Goal: Download file/media

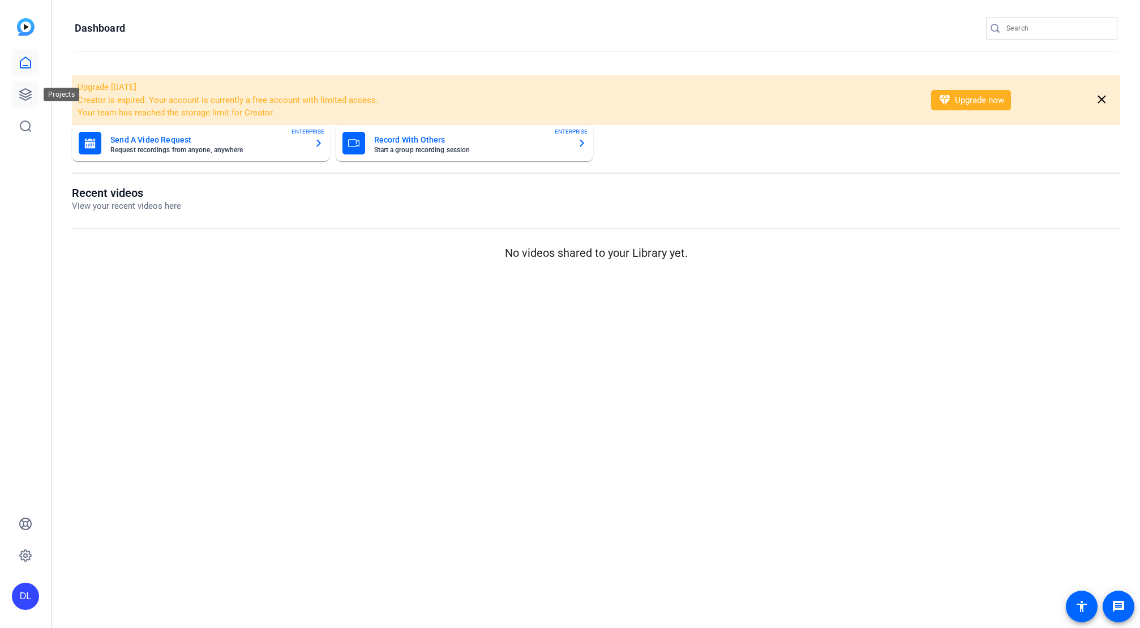
click at [26, 96] on icon at bounding box center [25, 94] width 11 height 11
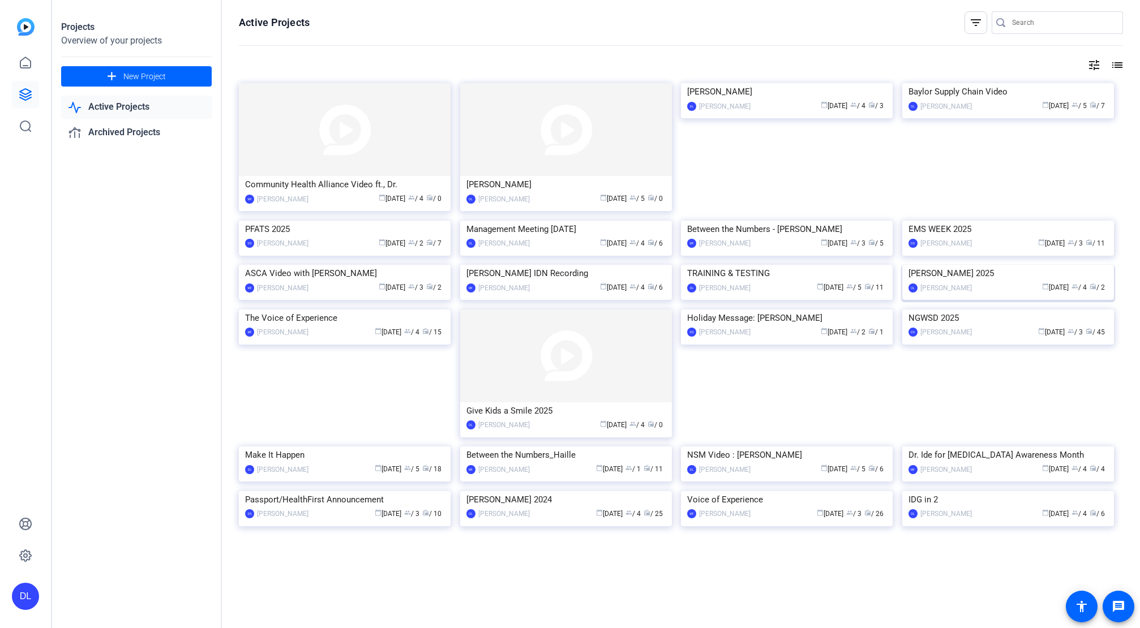
click at [918, 265] on img at bounding box center [1008, 265] width 212 height 0
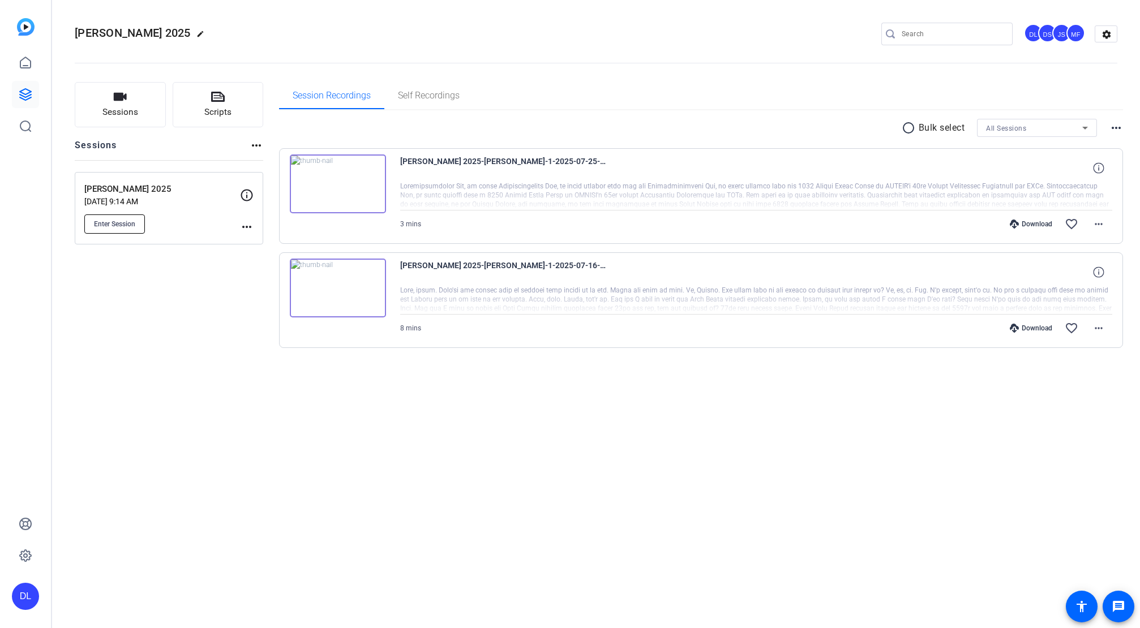
click at [116, 225] on span "Enter Session" at bounding box center [114, 224] width 41 height 9
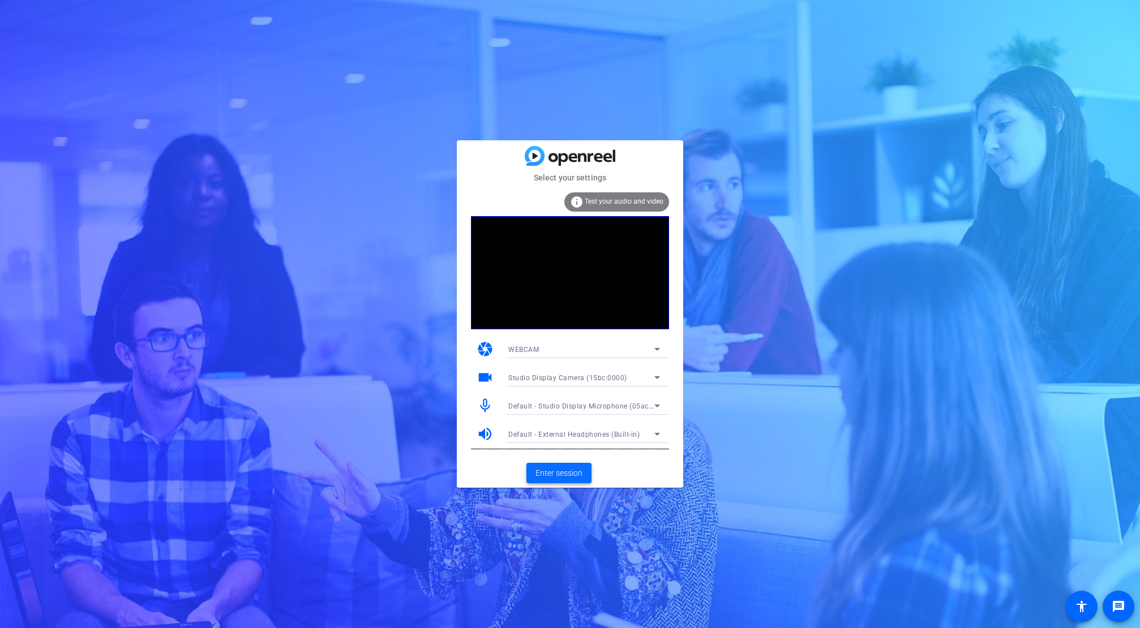
click at [572, 470] on span "Enter session" at bounding box center [559, 474] width 47 height 12
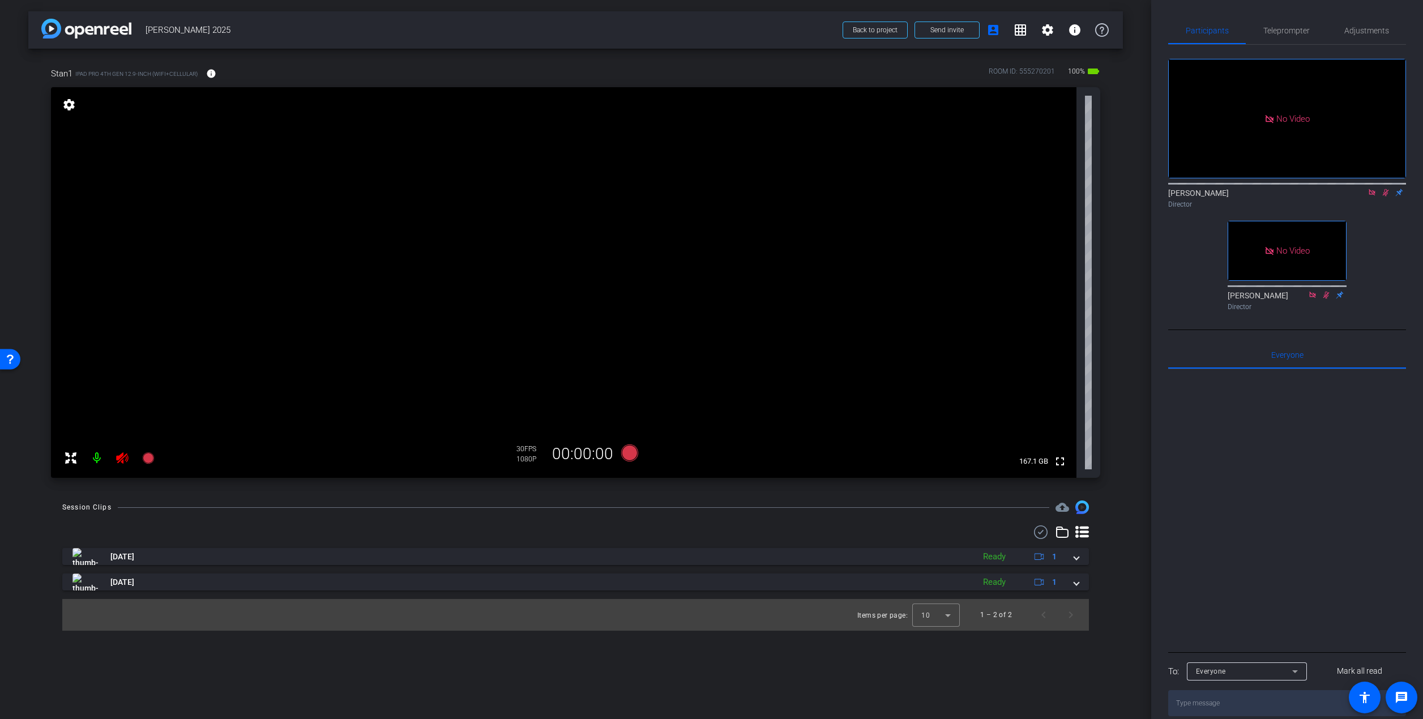
click at [123, 460] on icon at bounding box center [122, 457] width 12 height 11
click at [122, 460] on icon at bounding box center [122, 457] width 12 height 11
click at [120, 459] on icon at bounding box center [122, 458] width 14 height 14
click at [1140, 206] on div "David Levitsky Director" at bounding box center [1287, 198] width 238 height 22
drag, startPoint x: 1386, startPoint y: 208, endPoint x: 1373, endPoint y: 212, distance: 13.6
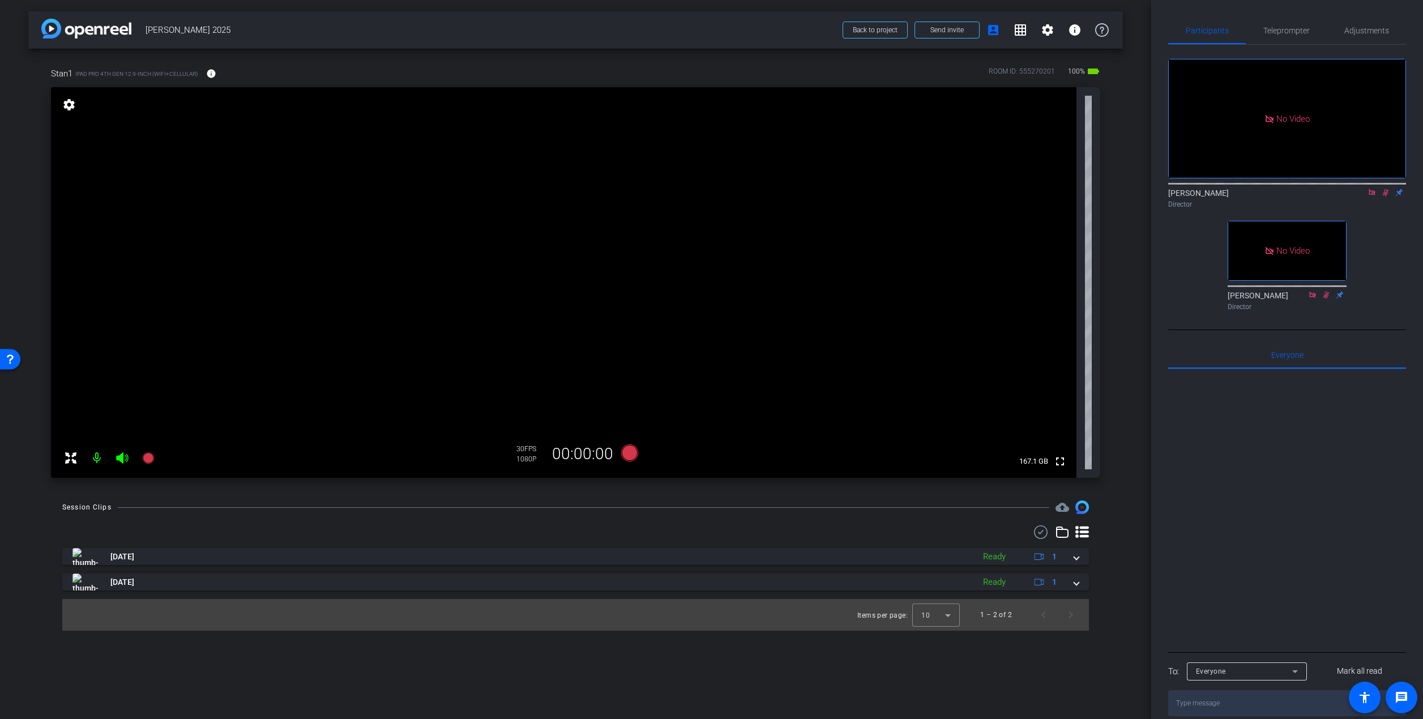
click at [1140, 196] on icon at bounding box center [1386, 192] width 6 height 7
click at [1140, 196] on icon at bounding box center [1371, 193] width 9 height 8
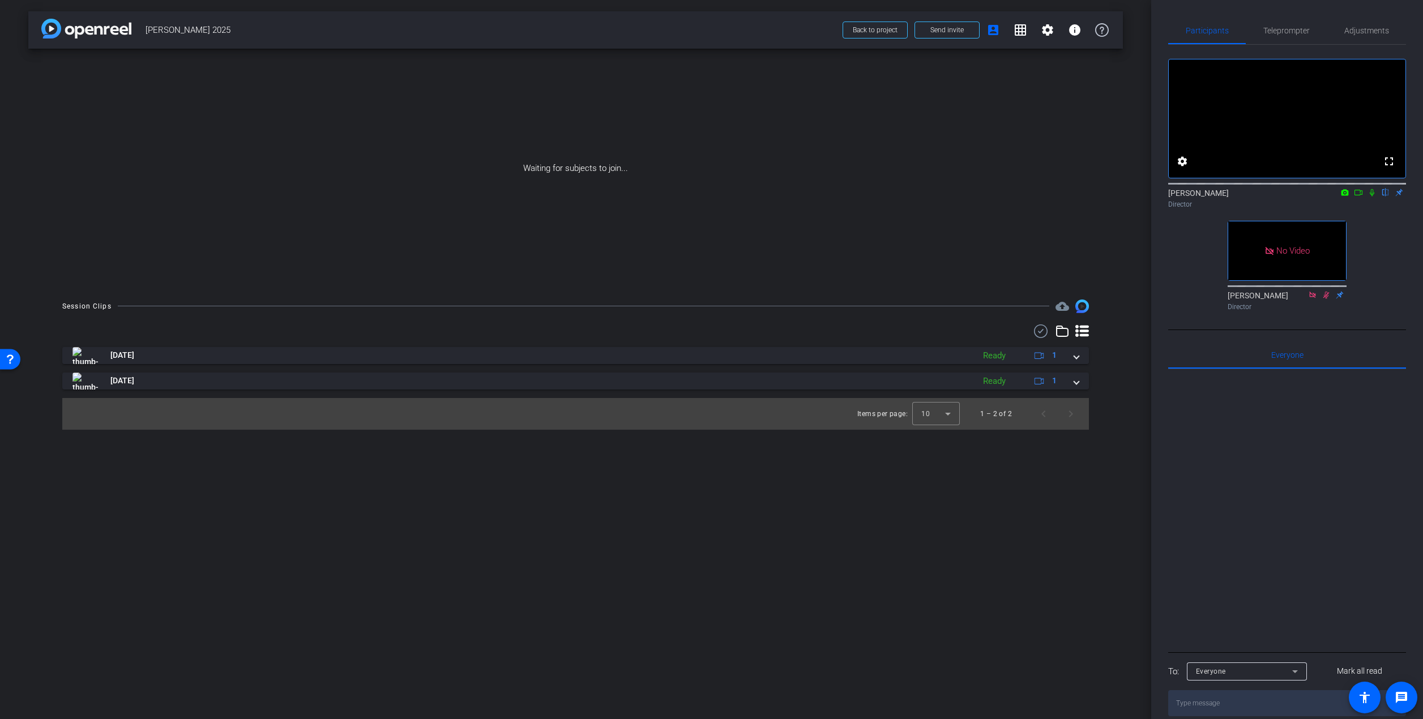
drag, startPoint x: 1372, startPoint y: 231, endPoint x: 1363, endPoint y: 220, distance: 14.1
click at [1140, 230] on div "fullscreen settings David Levitsky flip Director No Video Joe Savino Director" at bounding box center [1287, 180] width 238 height 271
click at [1140, 196] on icon at bounding box center [1358, 193] width 9 height 8
click at [1140, 196] on icon at bounding box center [1385, 193] width 9 height 8
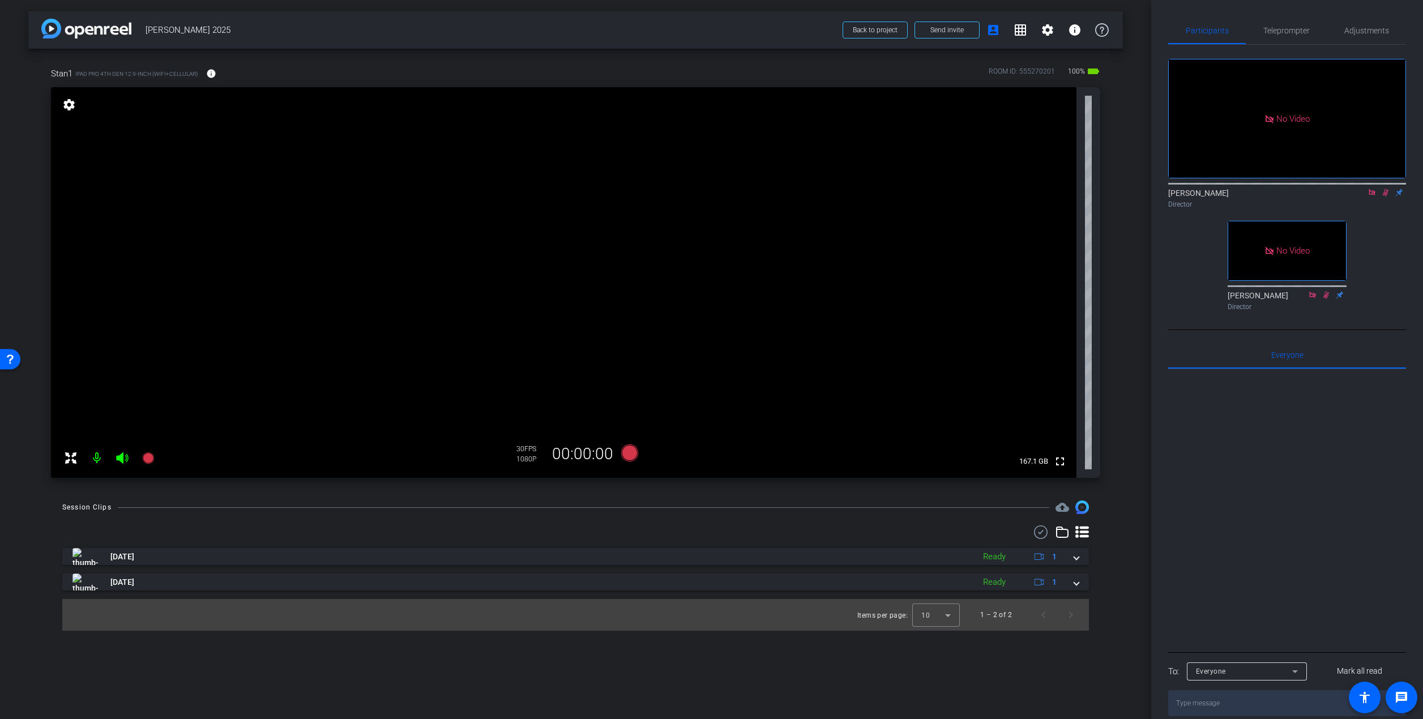
drag, startPoint x: 1387, startPoint y: 208, endPoint x: 1377, endPoint y: 210, distance: 9.2
click at [1140, 196] on icon at bounding box center [1386, 192] width 6 height 7
drag, startPoint x: 1370, startPoint y: 205, endPoint x: 1351, endPoint y: 224, distance: 26.8
click at [1140, 195] on icon at bounding box center [1371, 192] width 6 height 6
click at [123, 457] on icon at bounding box center [122, 458] width 14 height 14
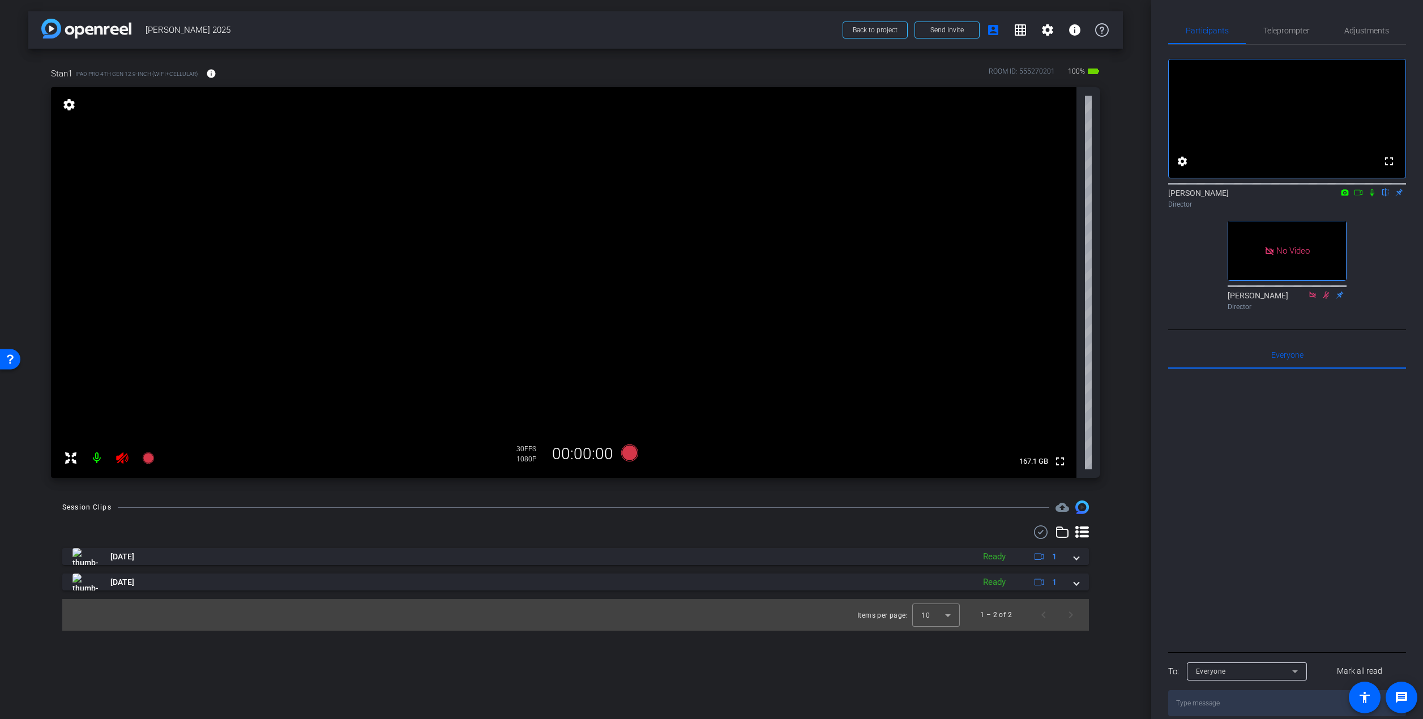
click at [1140, 209] on div "Director" at bounding box center [1287, 204] width 238 height 10
drag, startPoint x: 1372, startPoint y: 207, endPoint x: 1363, endPoint y: 208, distance: 9.1
click at [1140, 196] on icon at bounding box center [1371, 193] width 9 height 8
click at [1140, 523] on div at bounding box center [1287, 509] width 238 height 280
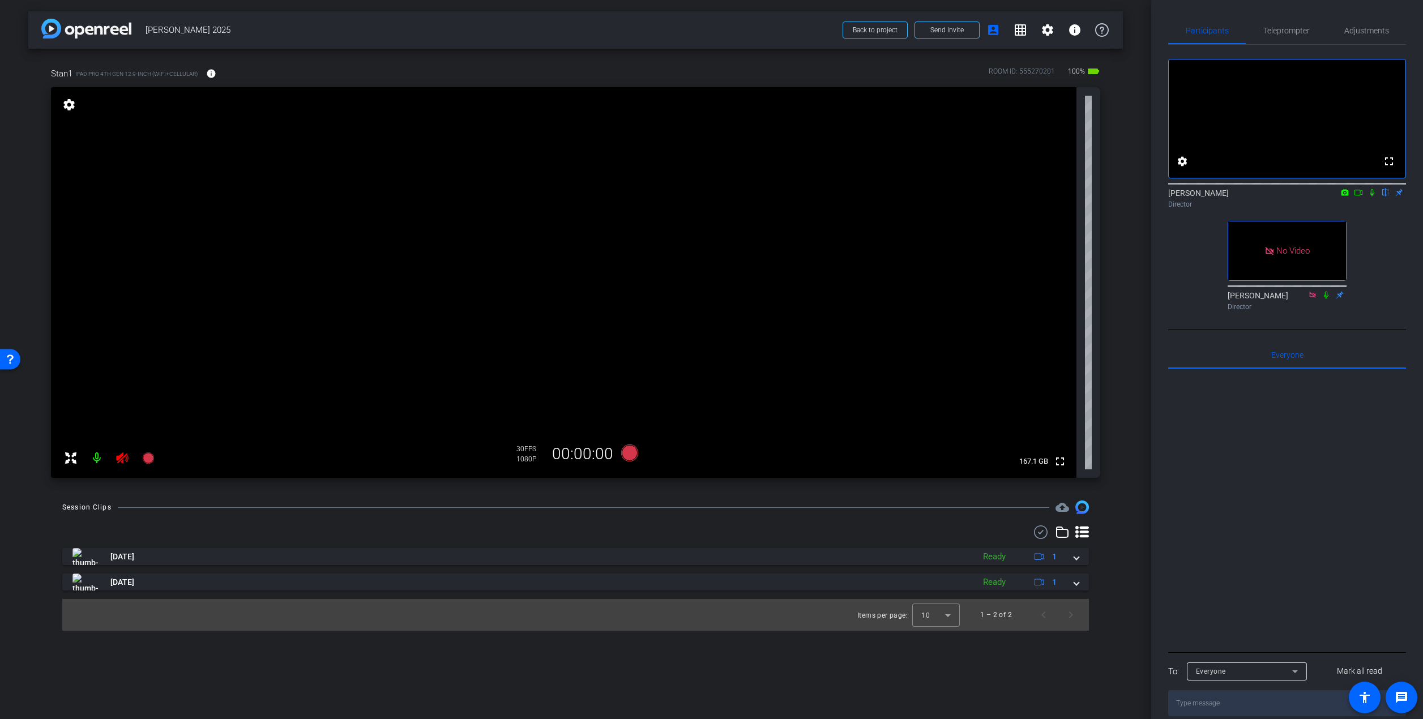
drag, startPoint x: 1373, startPoint y: 207, endPoint x: 1379, endPoint y: 247, distance: 40.1
click at [1140, 196] on icon at bounding box center [1371, 193] width 9 height 8
drag, startPoint x: 1372, startPoint y: 208, endPoint x: 1374, endPoint y: 223, distance: 14.8
click at [1140, 196] on icon at bounding box center [1371, 193] width 9 height 8
drag, startPoint x: 479, startPoint y: 519, endPoint x: 280, endPoint y: 538, distance: 200.2
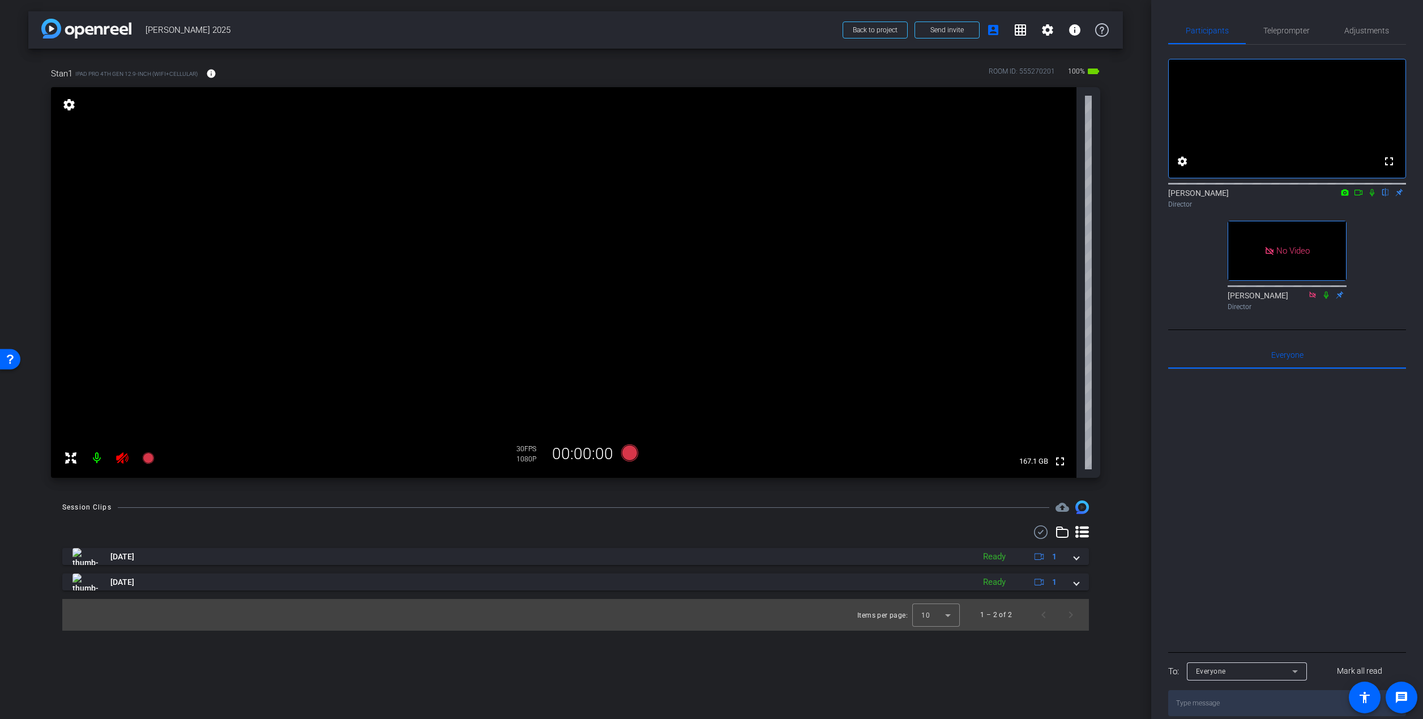
click at [453, 520] on div "Session Clips cloud_upload Jul 25, 2025 Ready 1 Jul 16, 2025 Ready 1 Items per …" at bounding box center [575, 565] width 1094 height 130
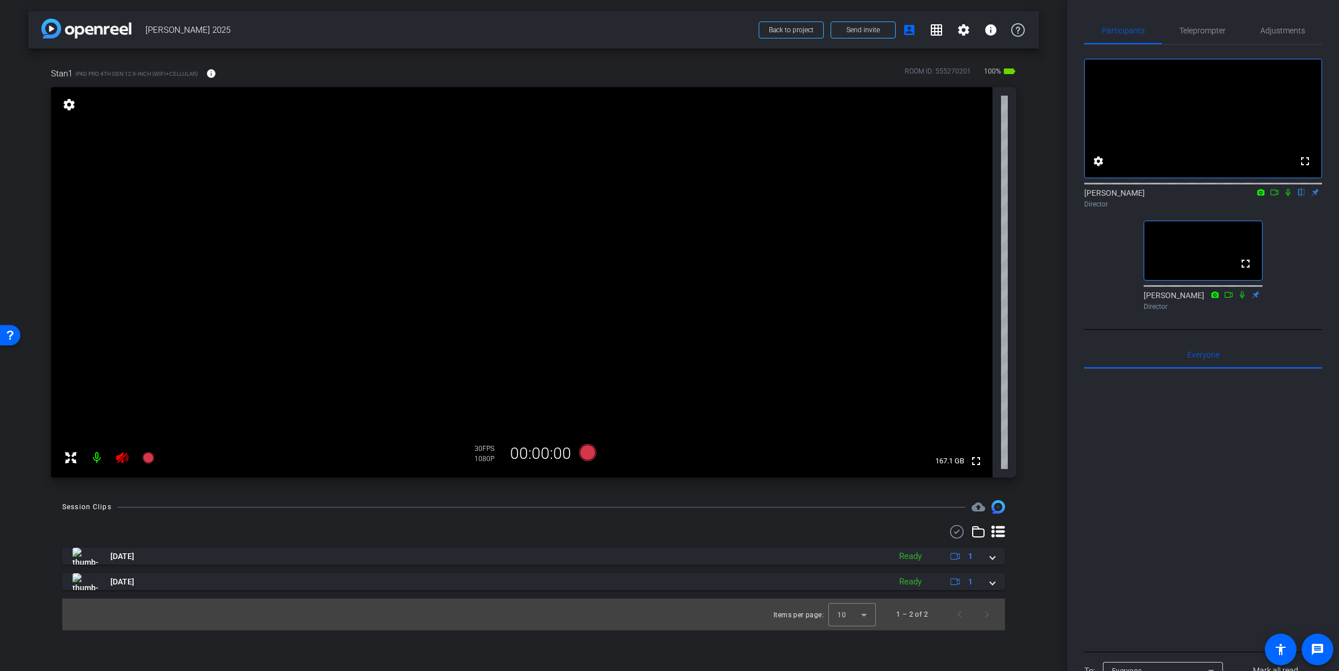
click at [496, 517] on div "Session Clips cloud_upload Jul 25, 2025 Ready 1 Jul 16, 2025 Ready 1 Items per …" at bounding box center [533, 565] width 1011 height 130
click at [613, 527] on div at bounding box center [533, 532] width 943 height 14
click at [863, 529] on div at bounding box center [533, 532] width 943 height 14
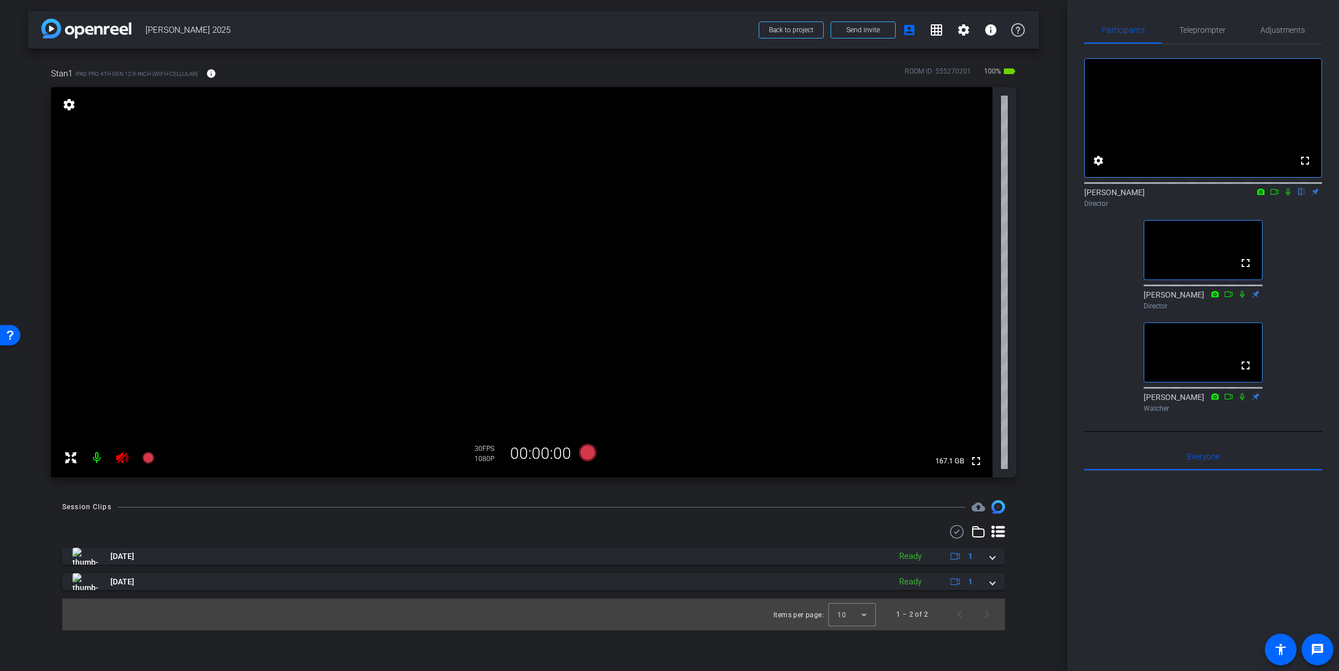
click at [268, 533] on div at bounding box center [533, 532] width 943 height 14
click at [523, 545] on div "Jul 25, 2025 Ready 1 Jul 16, 2025 Ready 1 Items per page: 10 1 – 2 of 2" at bounding box center [533, 577] width 943 height 105
click at [1140, 29] on span "Teleprompter" at bounding box center [1202, 30] width 46 height 8
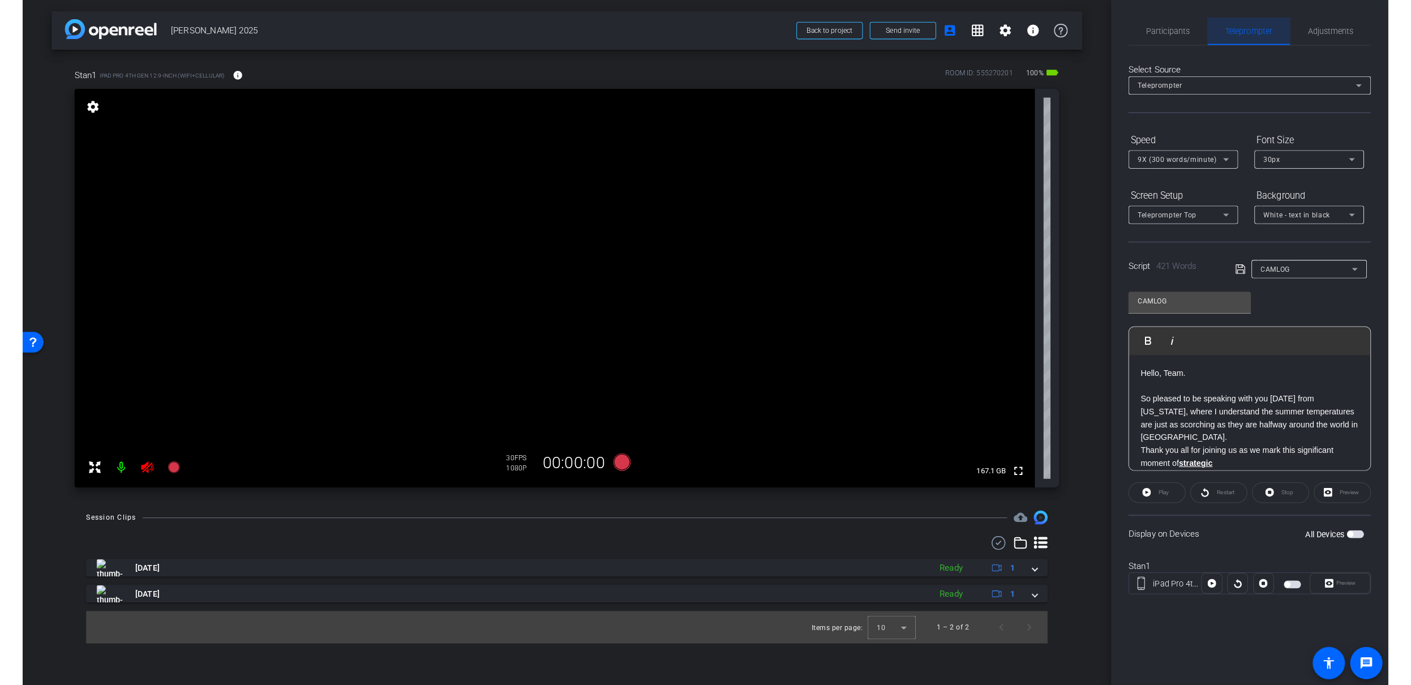
scroll to position [0, 0]
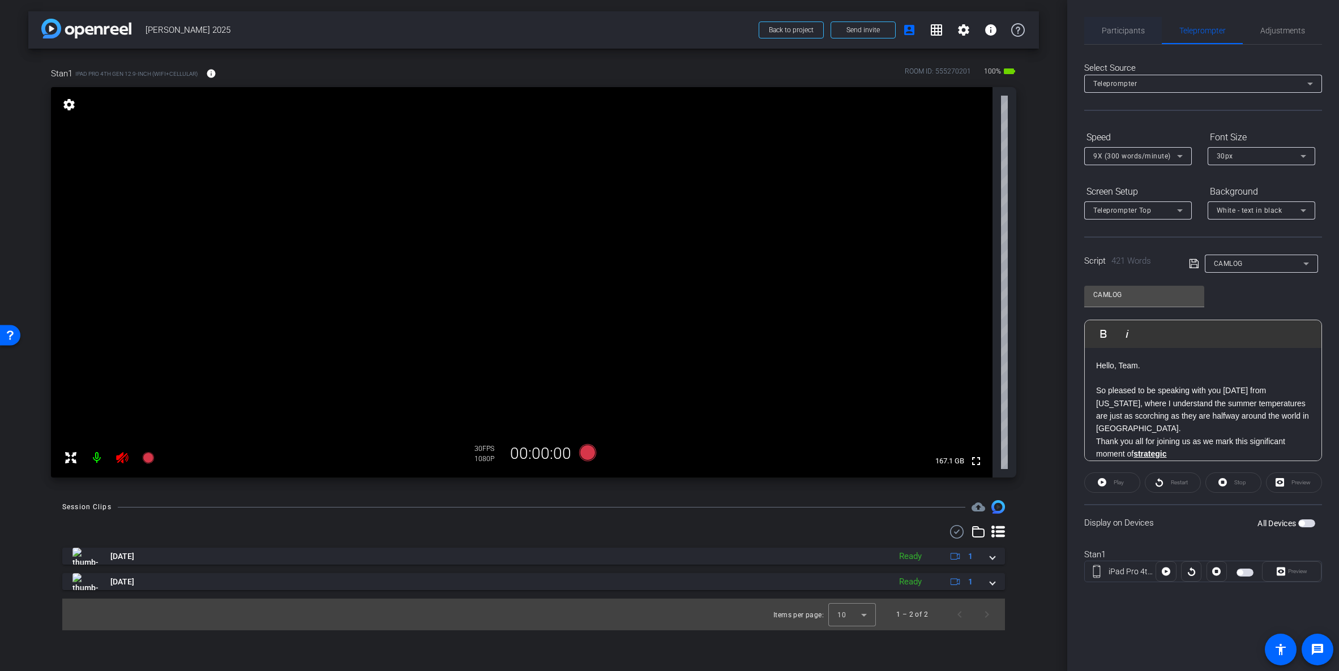
click at [1127, 27] on span "Participants" at bounding box center [1123, 31] width 43 height 8
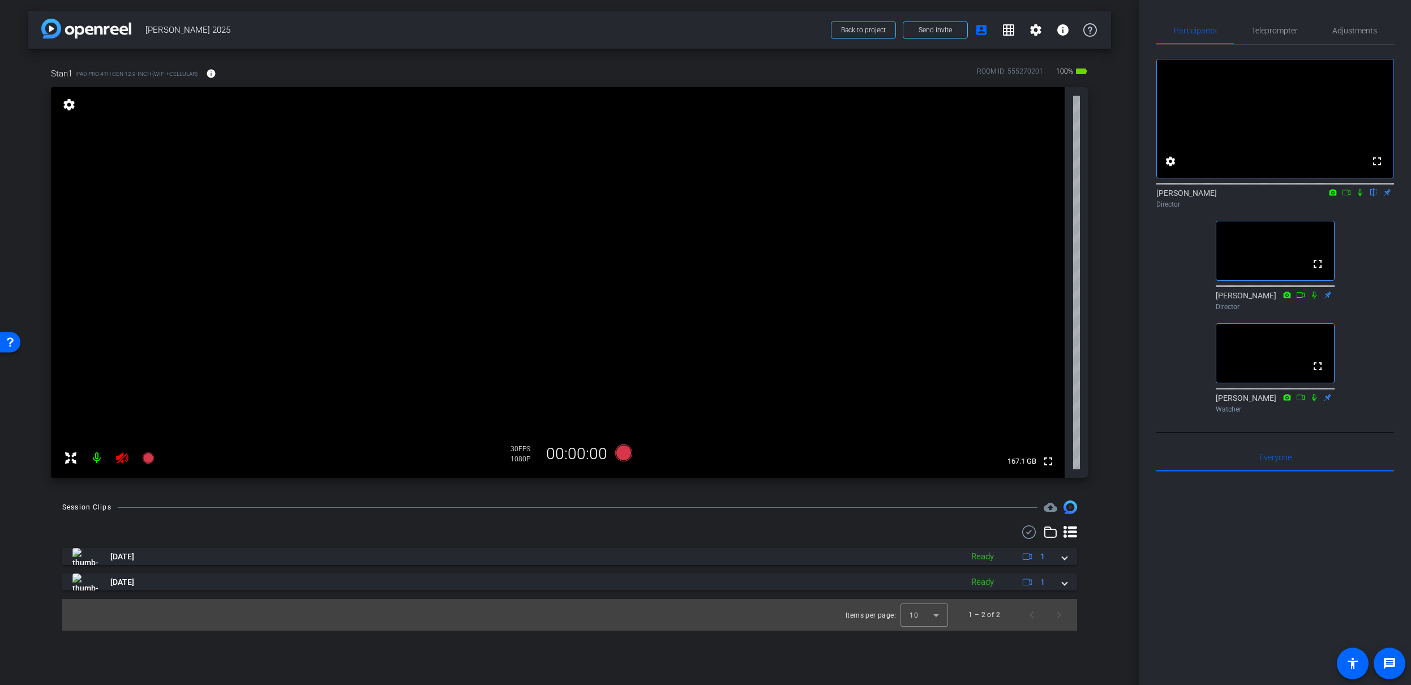
click at [412, 529] on div at bounding box center [569, 532] width 1015 height 14
click at [119, 459] on icon at bounding box center [122, 457] width 12 height 11
click at [122, 459] on icon at bounding box center [122, 457] width 12 height 11
click at [122, 460] on icon at bounding box center [122, 458] width 14 height 14
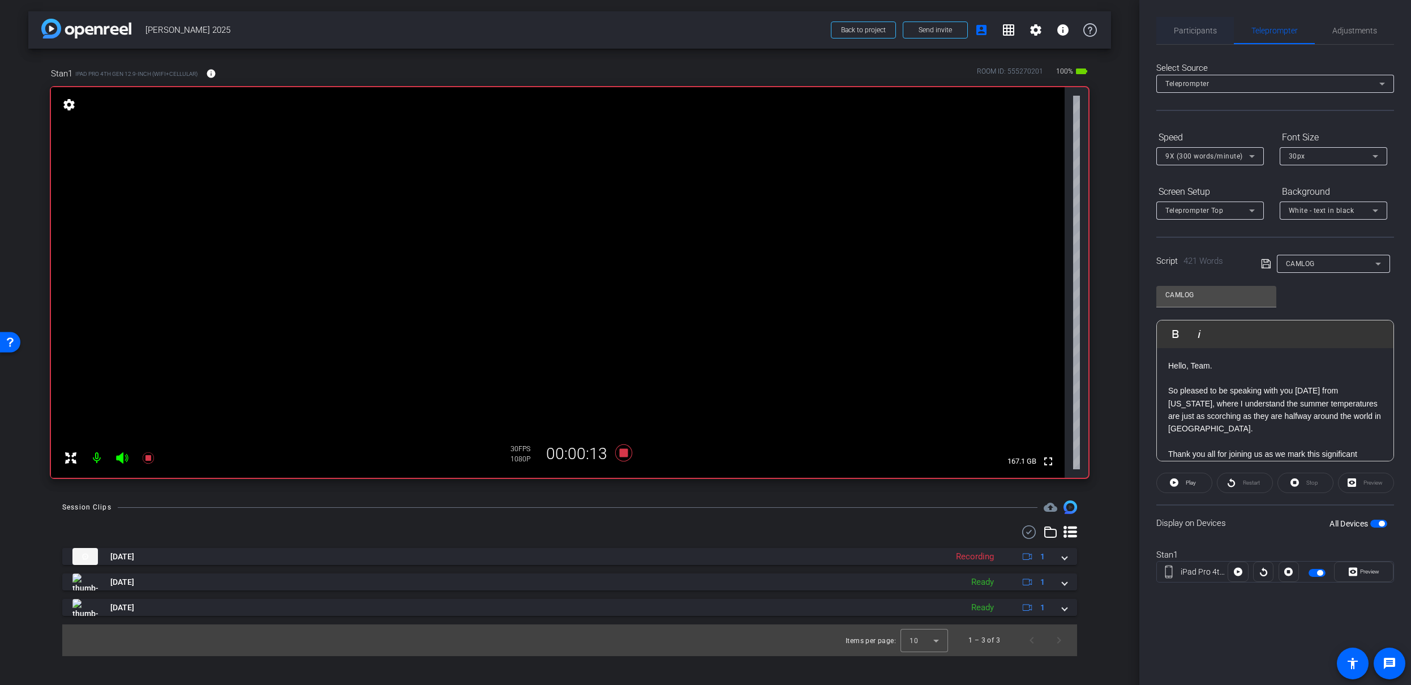
click at [1140, 33] on span "Participants" at bounding box center [1195, 31] width 43 height 8
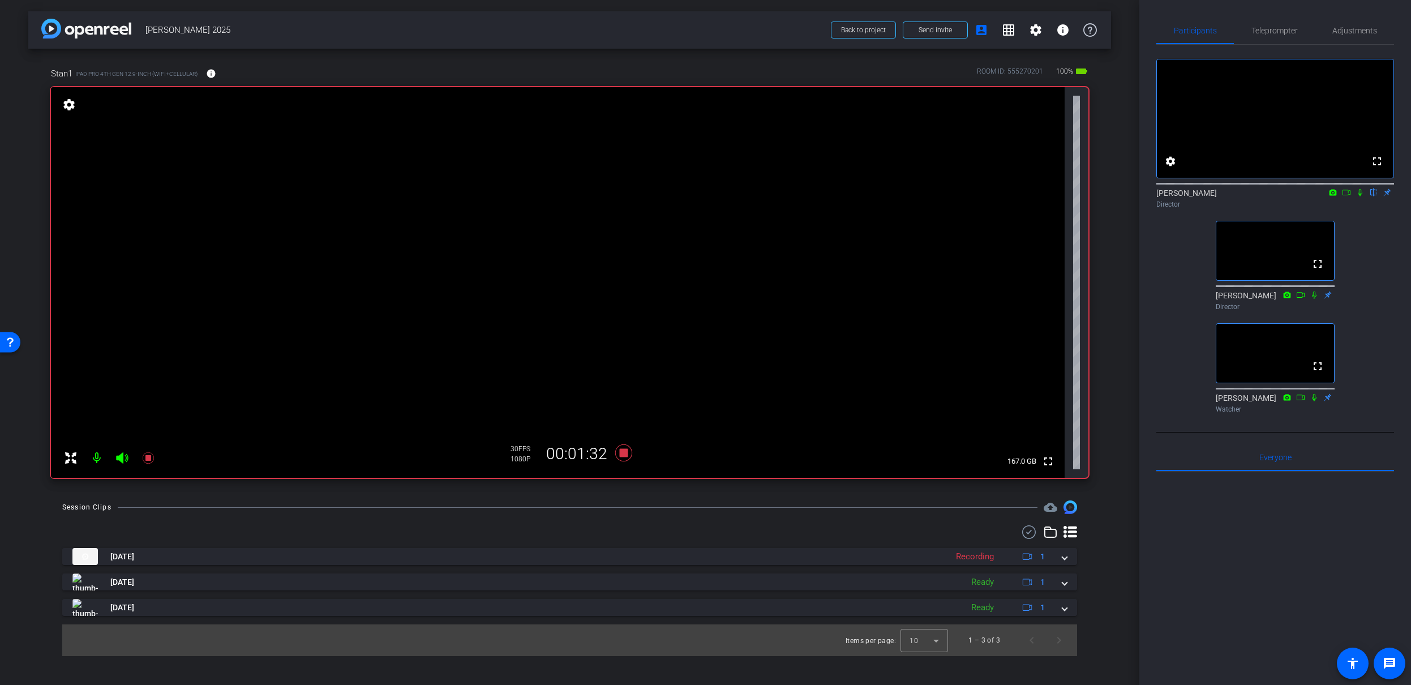
click at [119, 457] on icon at bounding box center [122, 457] width 12 height 11
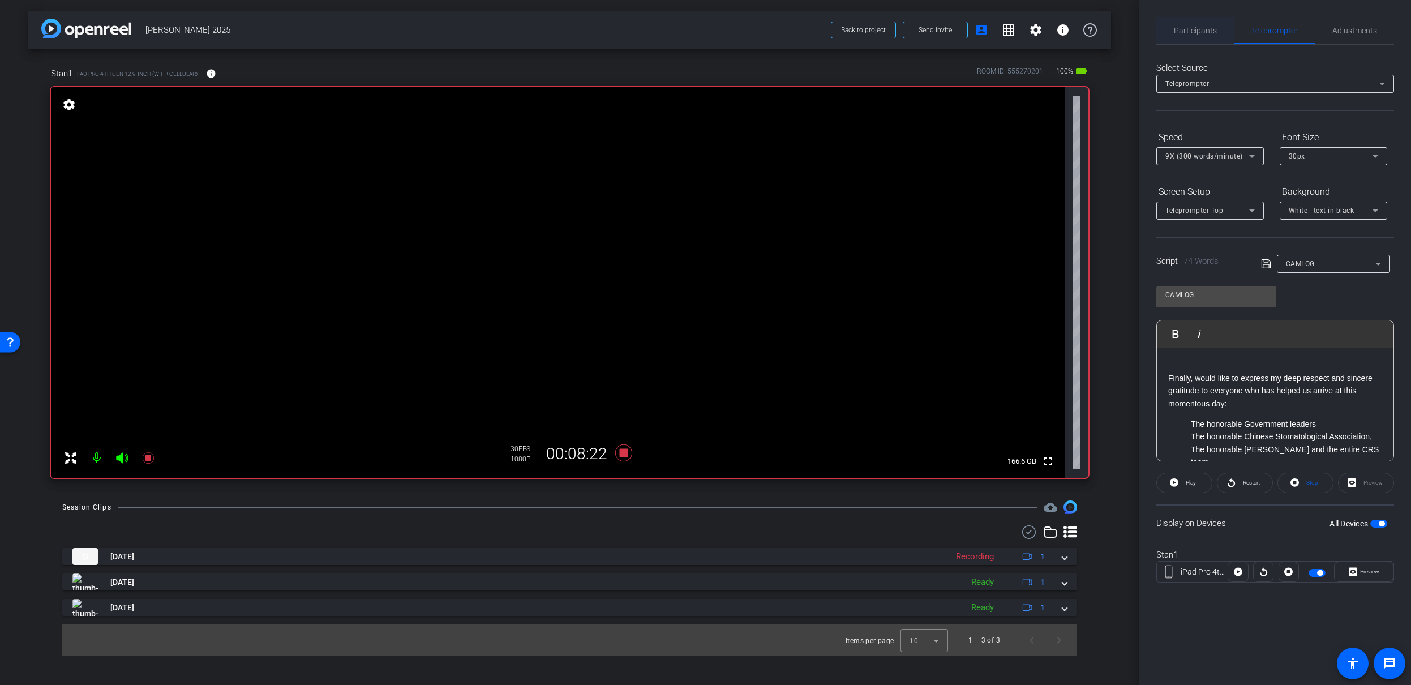
click at [1140, 27] on span "Participants" at bounding box center [1195, 31] width 43 height 8
click at [121, 459] on icon at bounding box center [122, 457] width 12 height 11
click at [119, 459] on icon at bounding box center [122, 458] width 14 height 14
click at [1140, 31] on span "Participants" at bounding box center [1195, 31] width 43 height 8
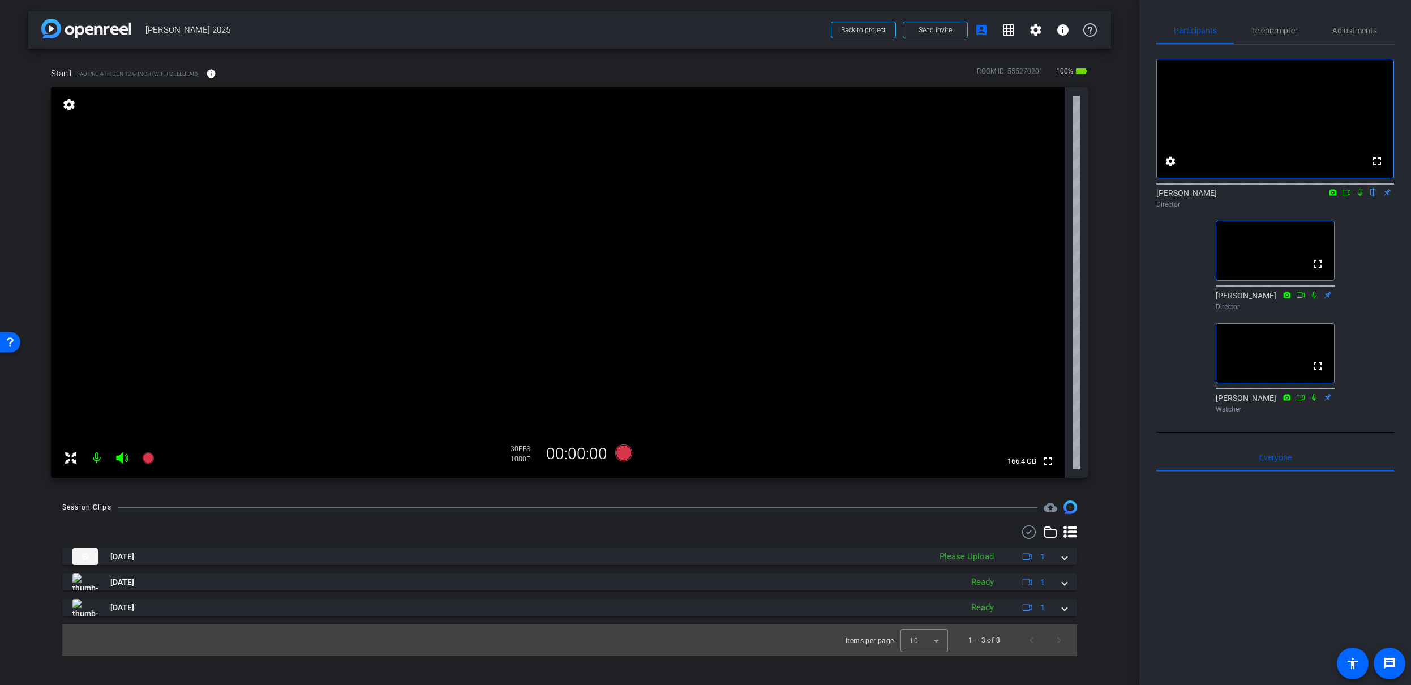
click at [887, 530] on div at bounding box center [569, 532] width 1015 height 14
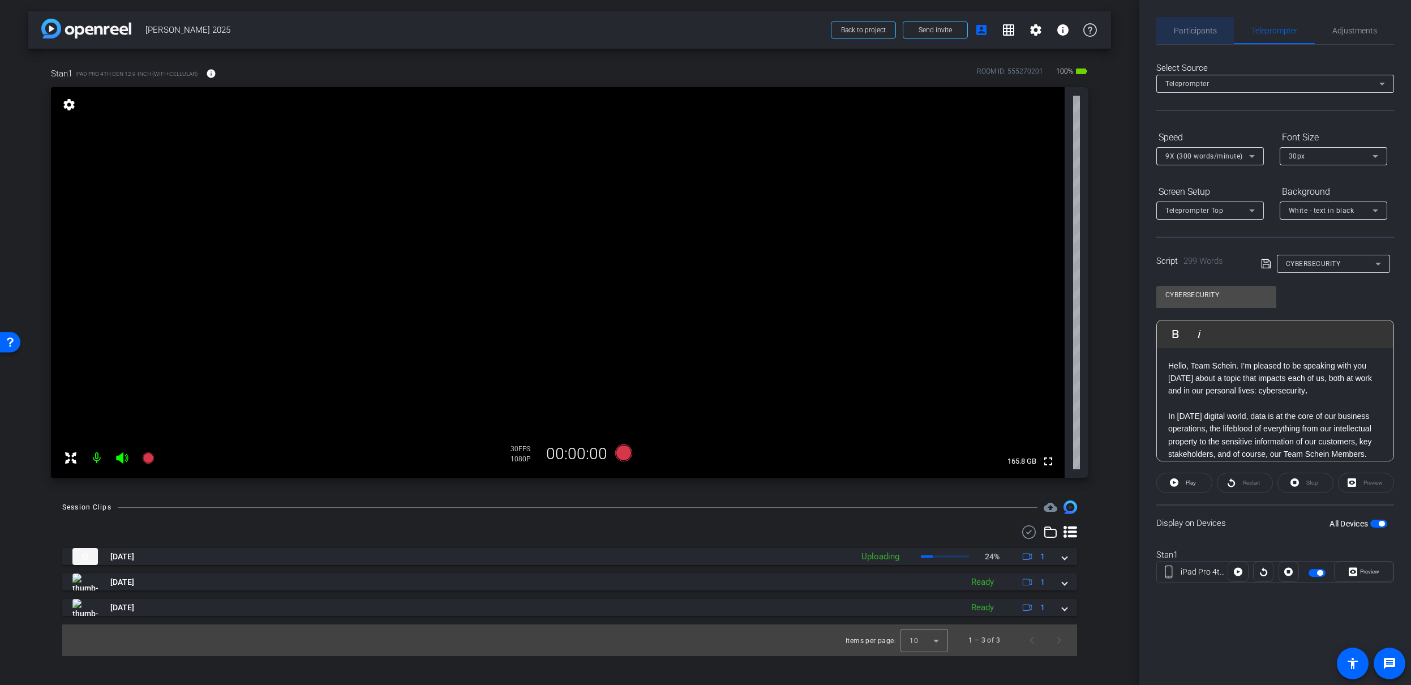
click at [1140, 27] on span "Participants" at bounding box center [1195, 31] width 43 height 8
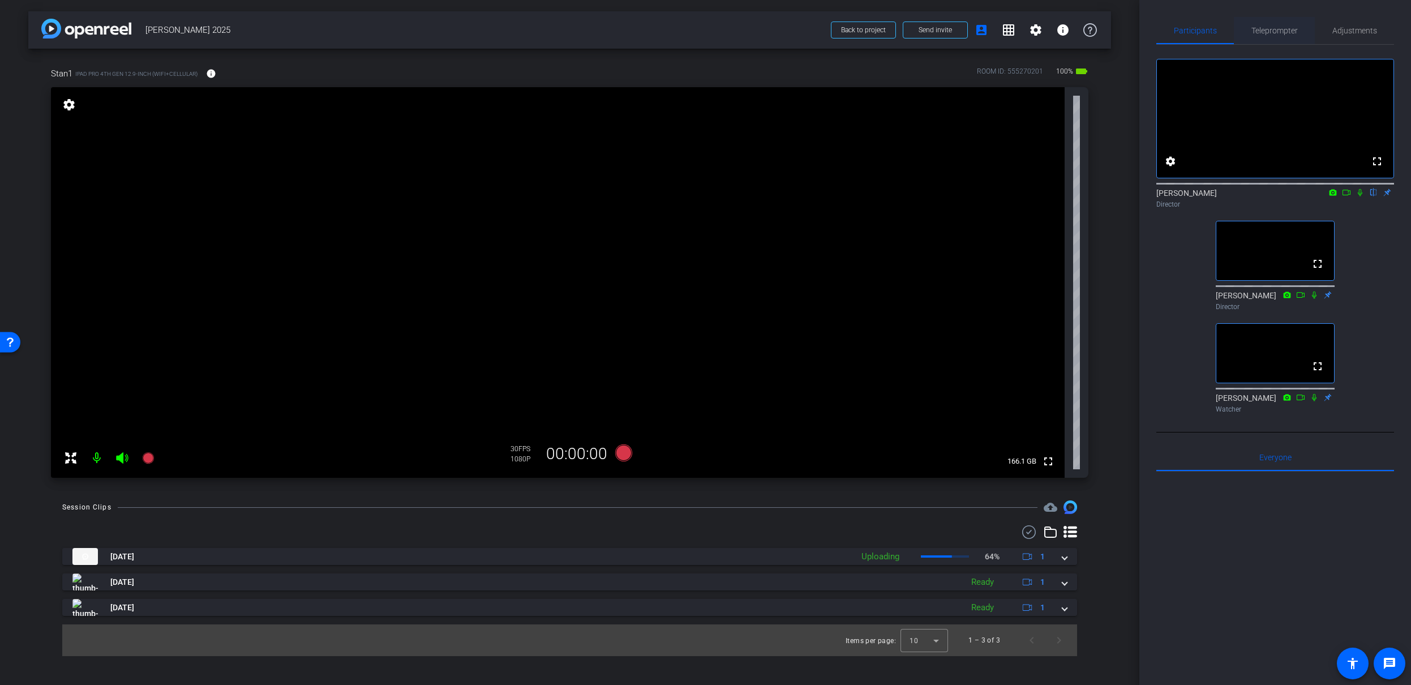
click at [1140, 33] on span "Teleprompter" at bounding box center [1275, 31] width 46 height 8
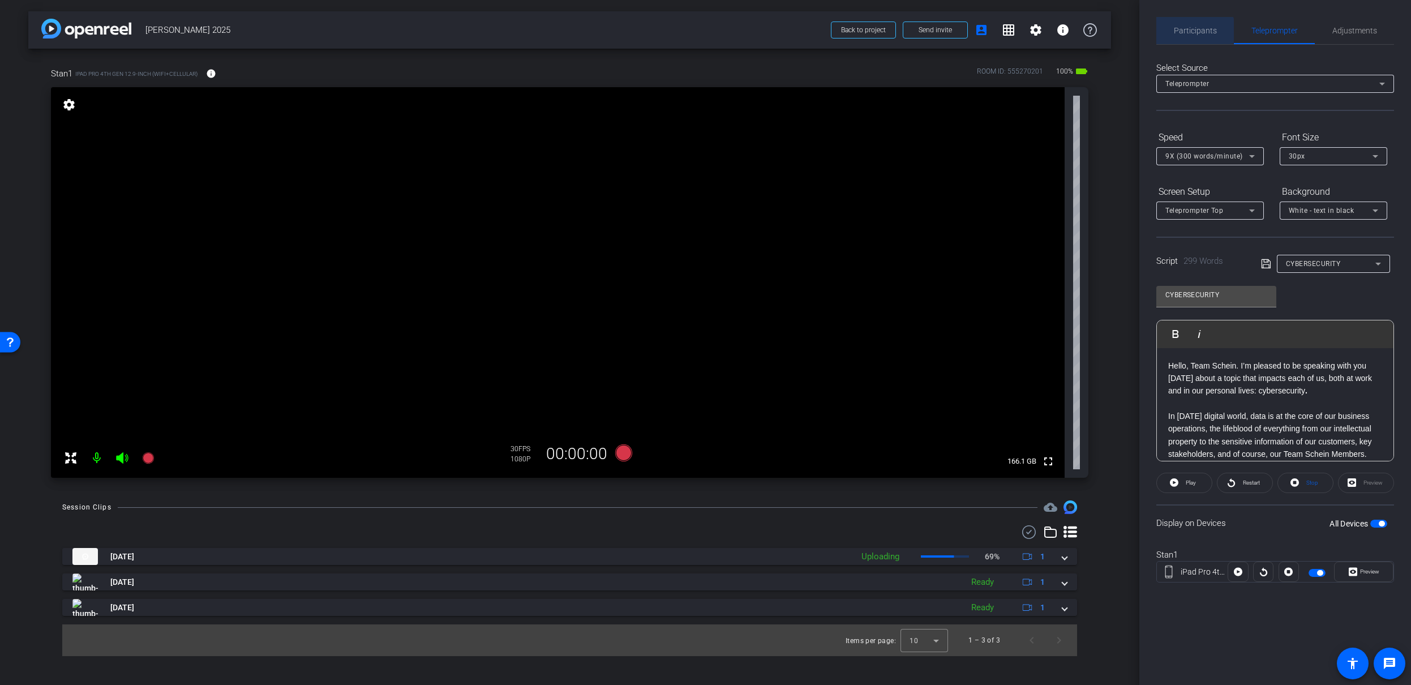
click at [1140, 31] on span "Participants" at bounding box center [1195, 31] width 43 height 8
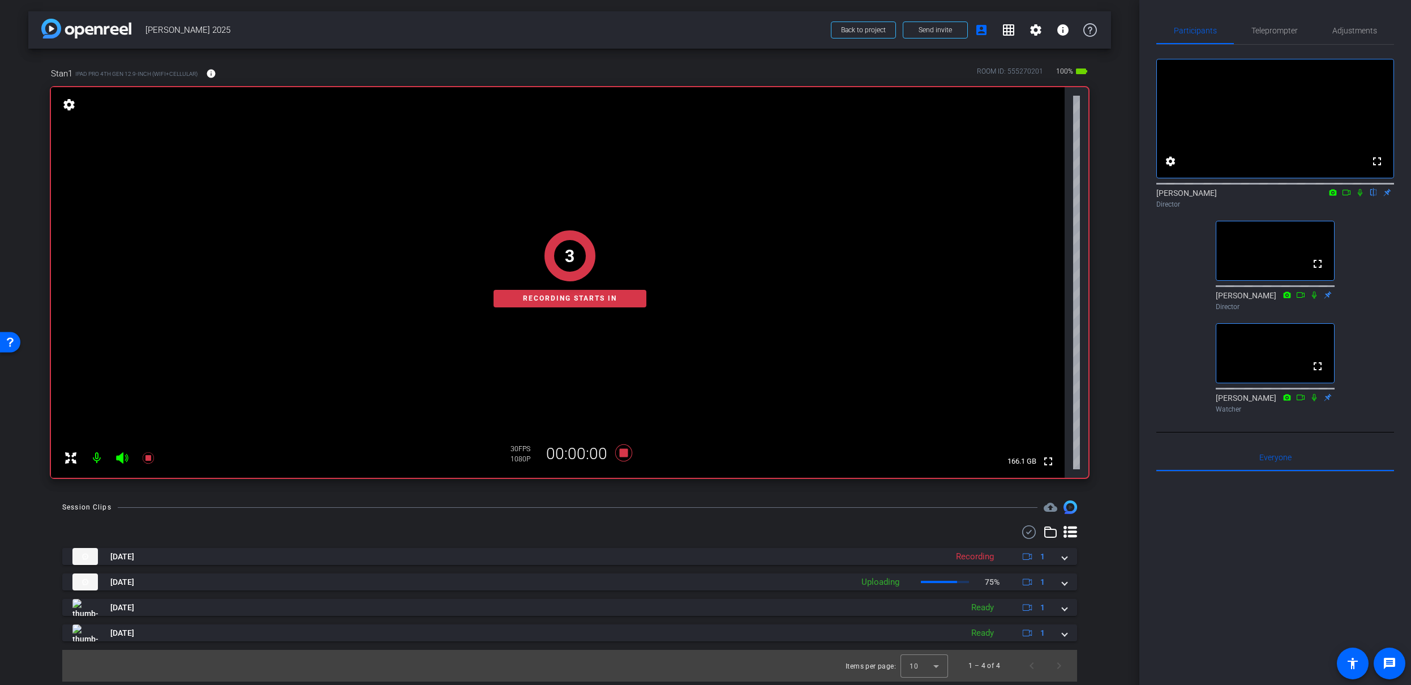
click at [320, 531] on div at bounding box center [569, 532] width 1015 height 14
drag, startPoint x: 154, startPoint y: 535, endPoint x: 120, endPoint y: 486, distance: 59.8
click at [153, 534] on div at bounding box center [569, 532] width 1015 height 14
click at [118, 456] on icon at bounding box center [122, 457] width 12 height 11
click at [120, 459] on icon at bounding box center [122, 458] width 14 height 14
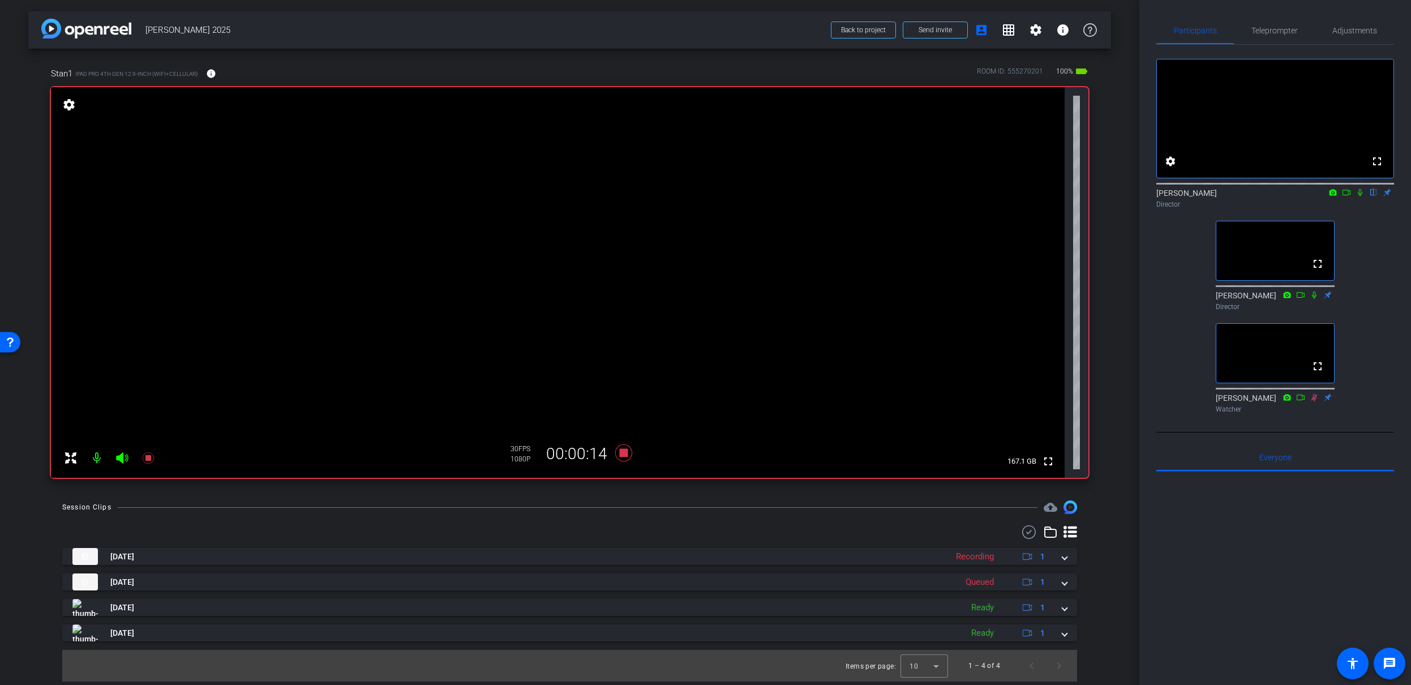
click at [119, 458] on icon at bounding box center [122, 457] width 12 height 11
click at [387, 526] on div at bounding box center [569, 532] width 1015 height 14
click at [122, 460] on icon at bounding box center [122, 457] width 12 height 11
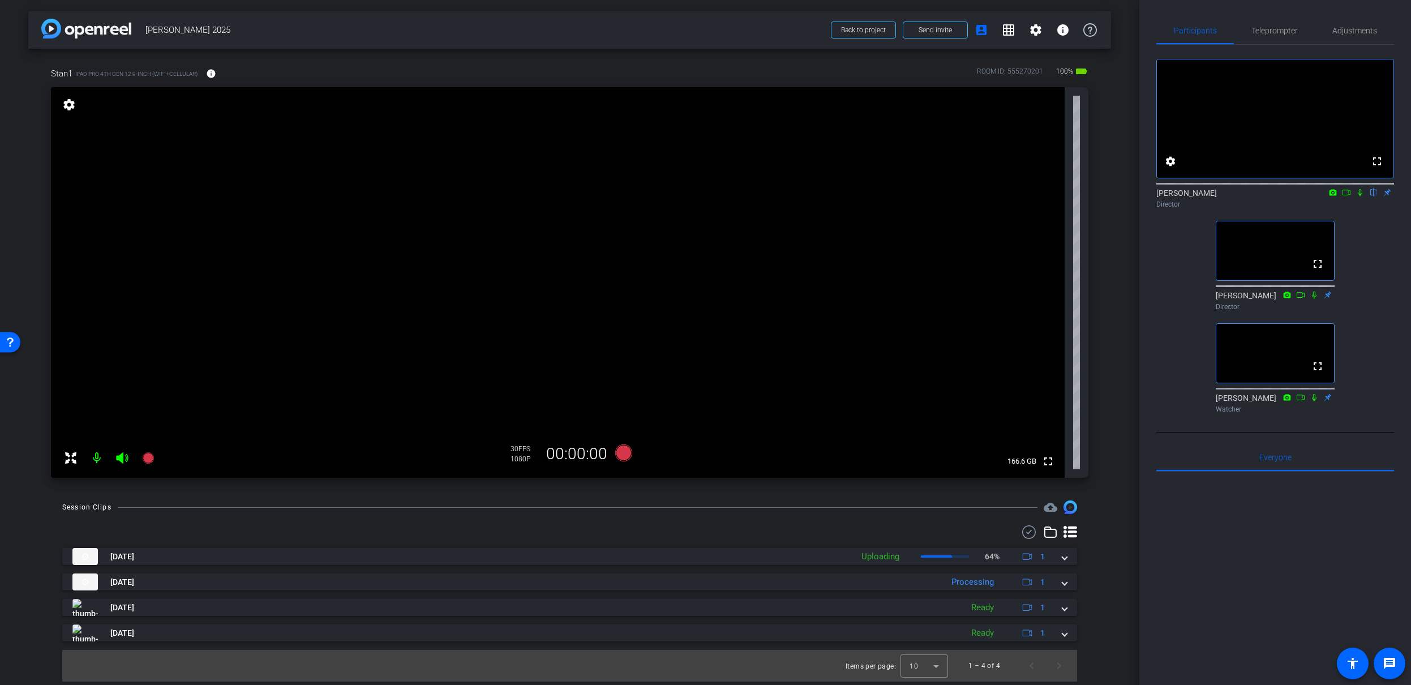
drag, startPoint x: 1367, startPoint y: 224, endPoint x: 1363, endPoint y: 209, distance: 15.1
click at [1140, 214] on div "fullscreen settings David Levitsky flip Director fullscreen Joe Savino Director…" at bounding box center [1276, 231] width 238 height 373
click at [1140, 196] on icon at bounding box center [1360, 193] width 9 height 8
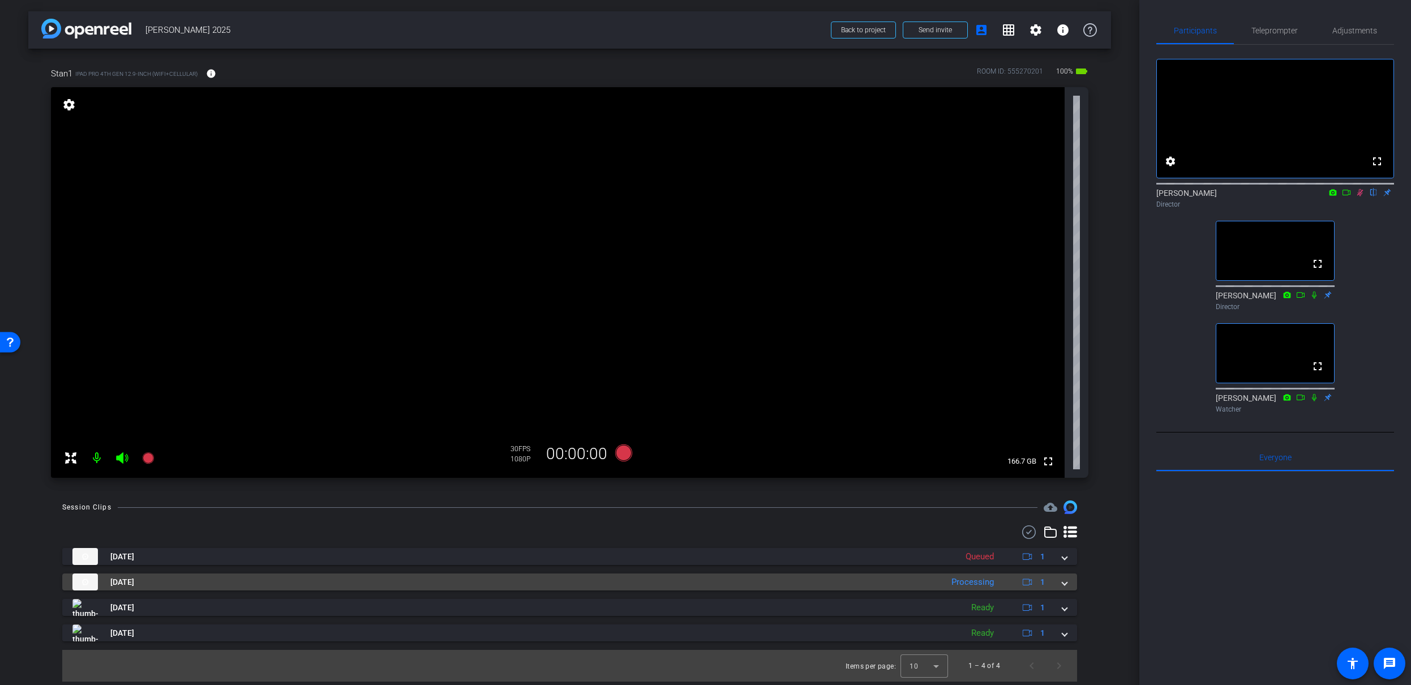
click at [1066, 584] on span at bounding box center [1065, 582] width 5 height 12
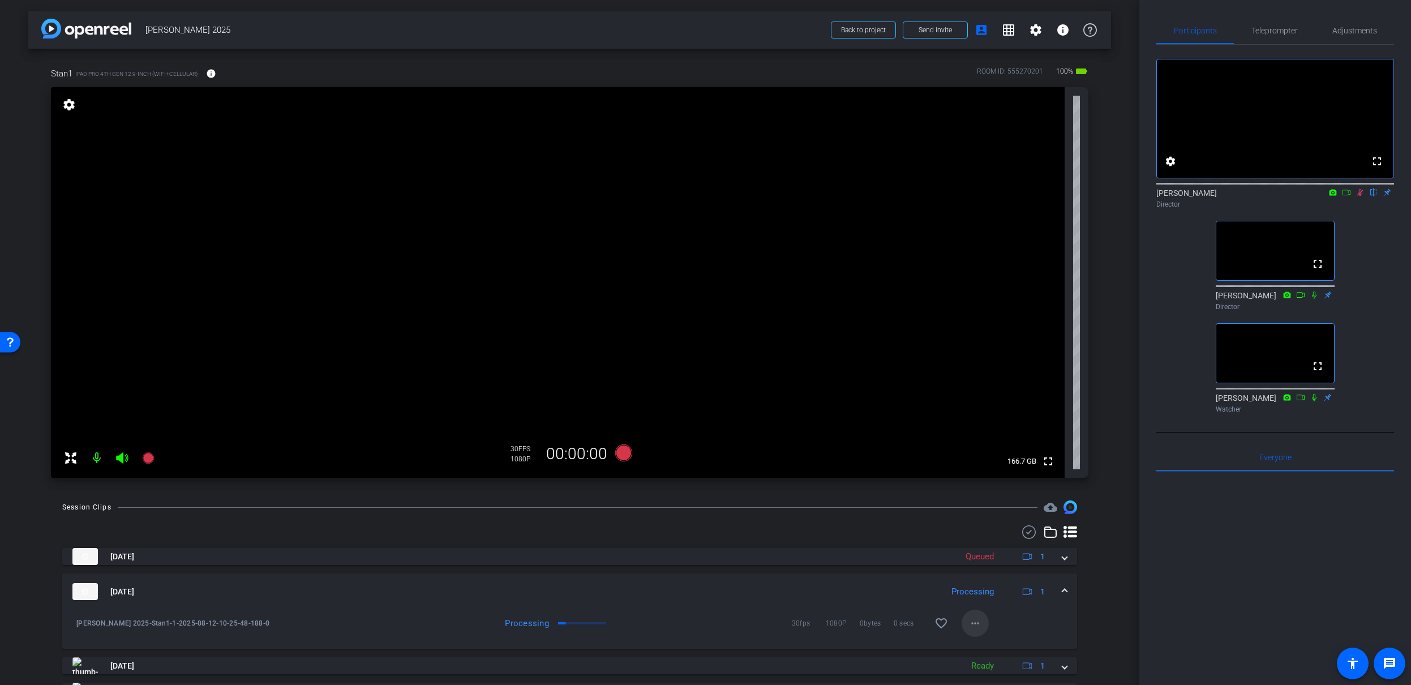
click at [981, 623] on mat-icon "more_horiz" at bounding box center [976, 624] width 14 height 14
click at [1011, 517] on span "Download Original" at bounding box center [1005, 515] width 68 height 14
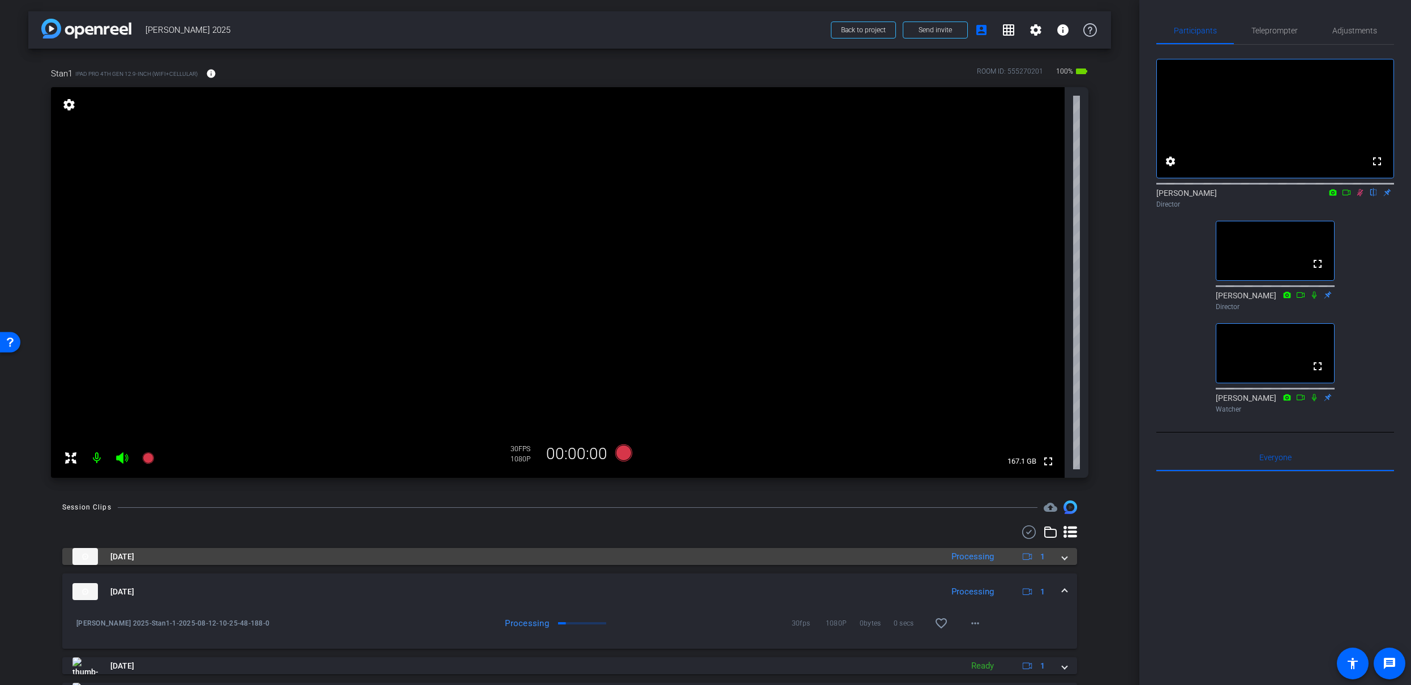
click at [1065, 558] on span at bounding box center [1065, 557] width 5 height 12
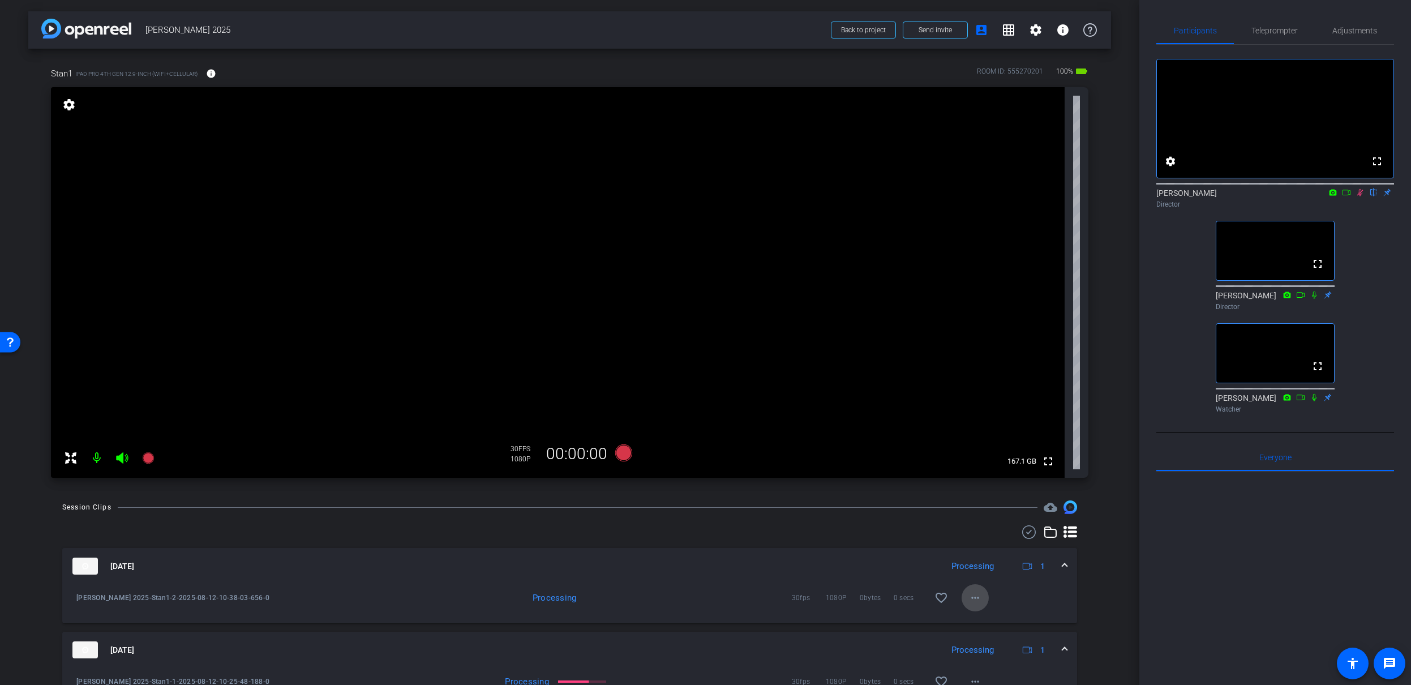
click at [968, 604] on span at bounding box center [975, 597] width 27 height 27
click at [989, 504] on span "Download Original" at bounding box center [1012, 504] width 83 height 14
click at [1140, 580] on div at bounding box center [1276, 612] width 238 height 280
click at [1140, 243] on div "fullscreen settings David Levitsky flip Director fullscreen Joe Savino Director…" at bounding box center [1276, 231] width 238 height 373
click at [1140, 196] on icon at bounding box center [1361, 192] width 6 height 7
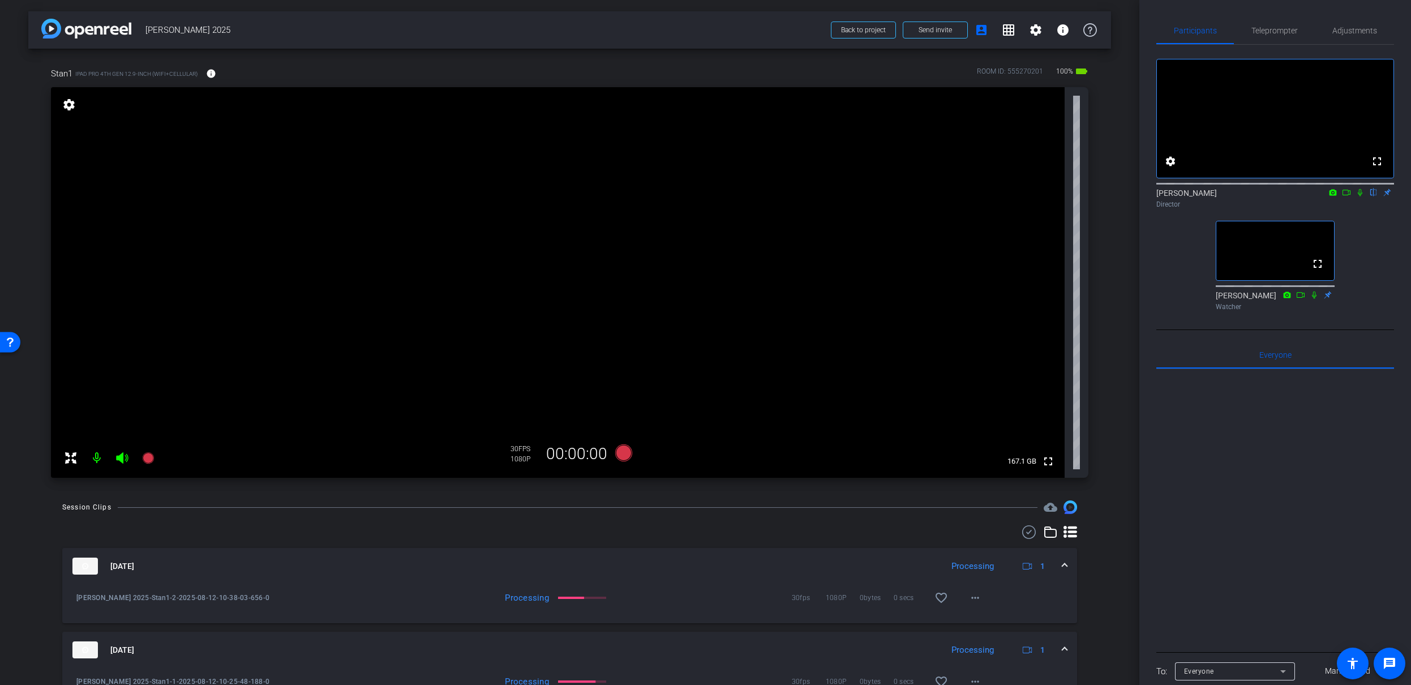
click at [1140, 196] on icon at bounding box center [1346, 193] width 9 height 8
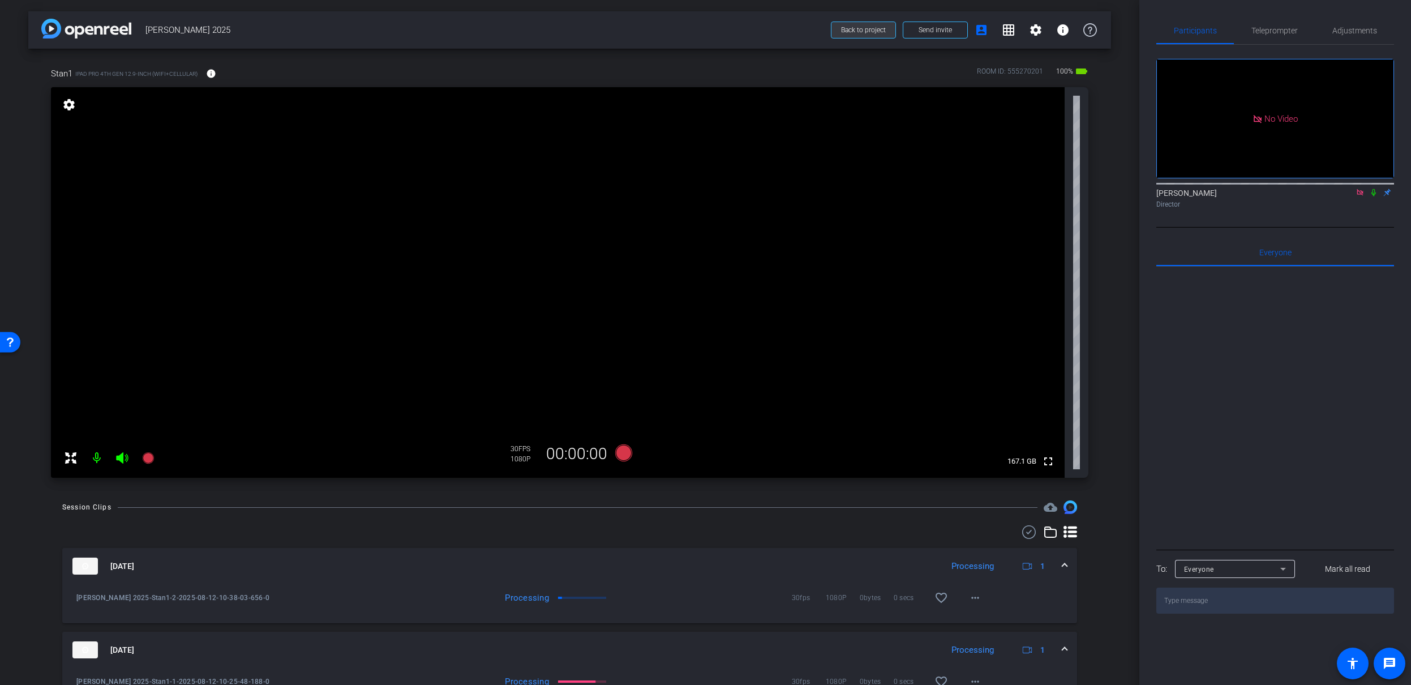
click at [848, 32] on span "Back to project" at bounding box center [863, 30] width 45 height 8
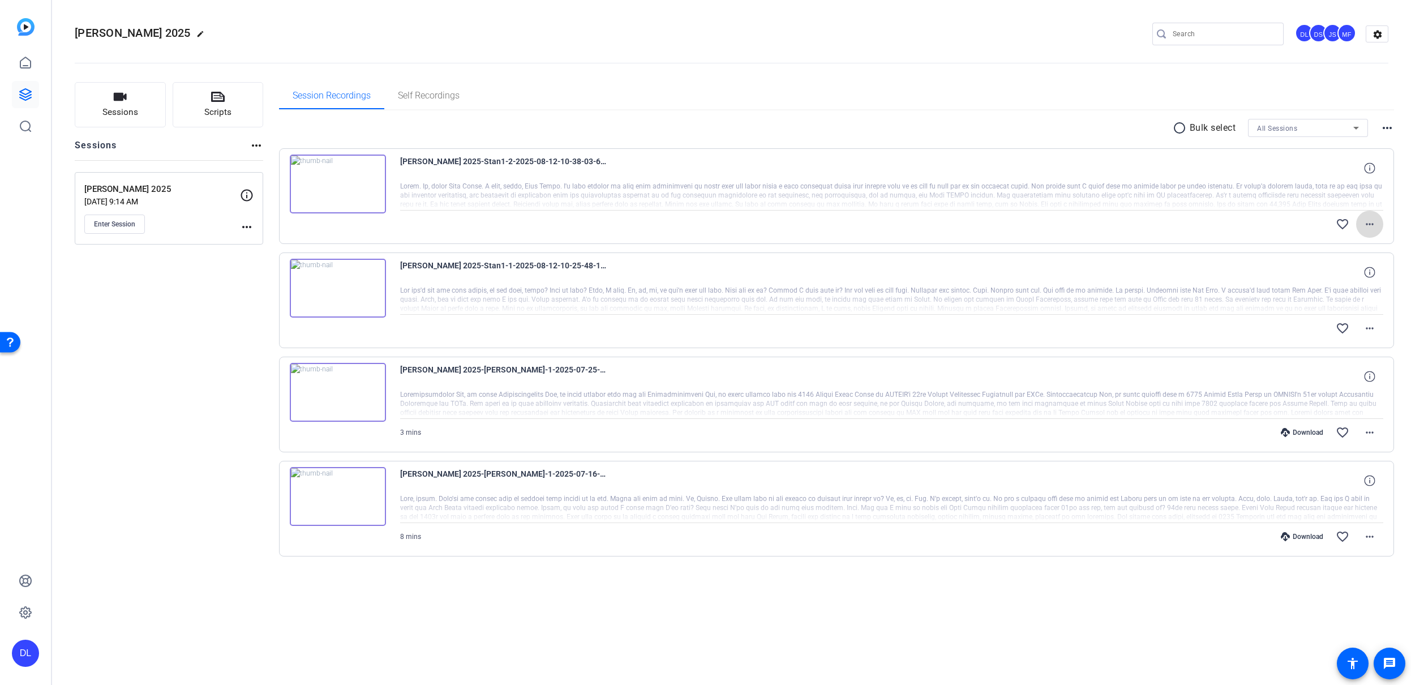
click at [1374, 219] on mat-icon "more_horiz" at bounding box center [1370, 224] width 14 height 14
click at [1268, 217] on div at bounding box center [705, 342] width 1411 height 685
click at [1374, 327] on mat-icon "more_horiz" at bounding box center [1370, 329] width 14 height 14
click at [1208, 332] on div at bounding box center [705, 342] width 1411 height 685
